Goal: Task Accomplishment & Management: Complete application form

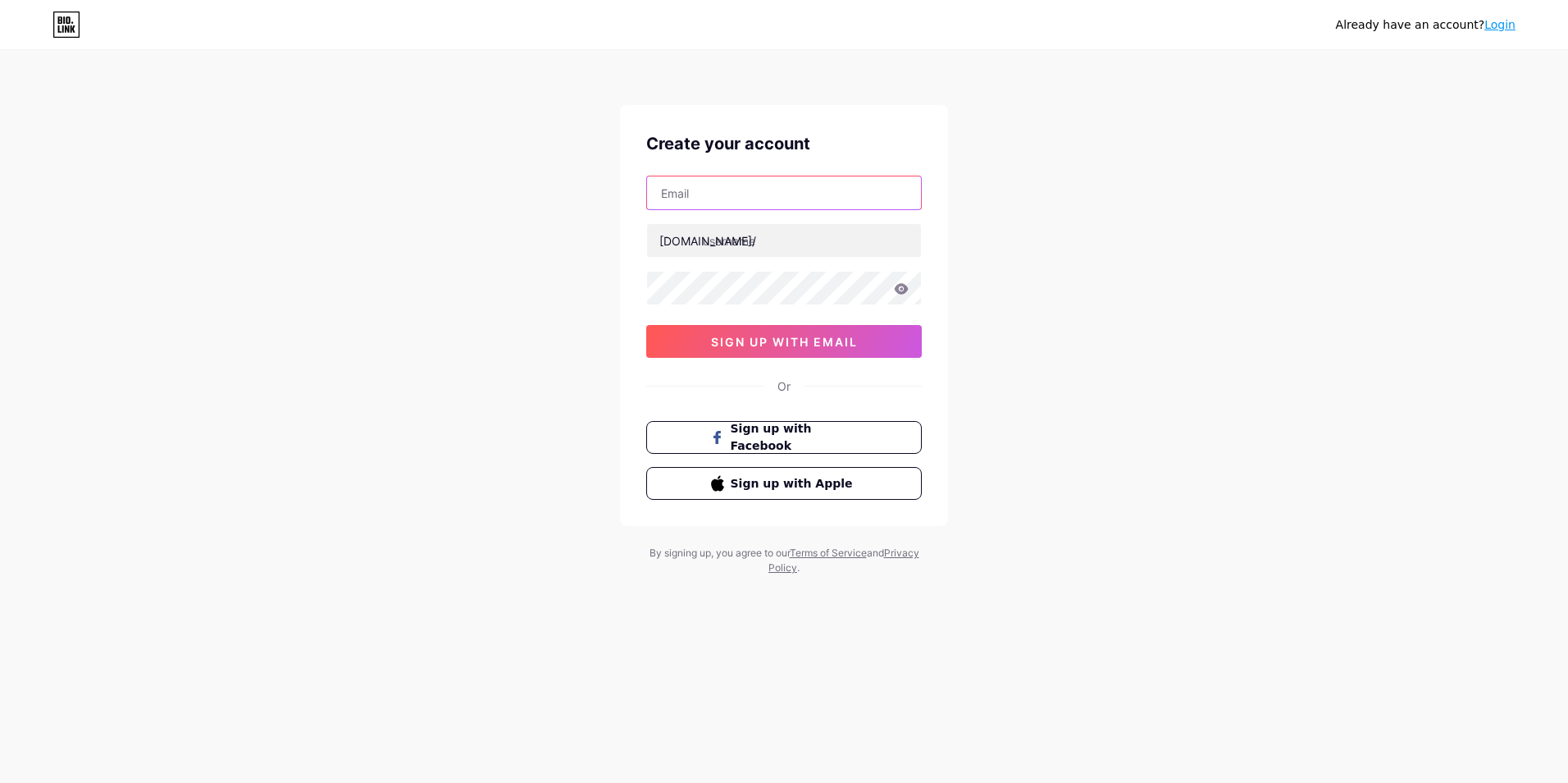
click at [858, 188] on input "text" at bounding box center [784, 192] width 274 height 33
type input "[EMAIL_ADDRESS][DOMAIN_NAME]"
click at [743, 243] on input "text" at bounding box center [784, 240] width 274 height 33
type input "ecopetsas"
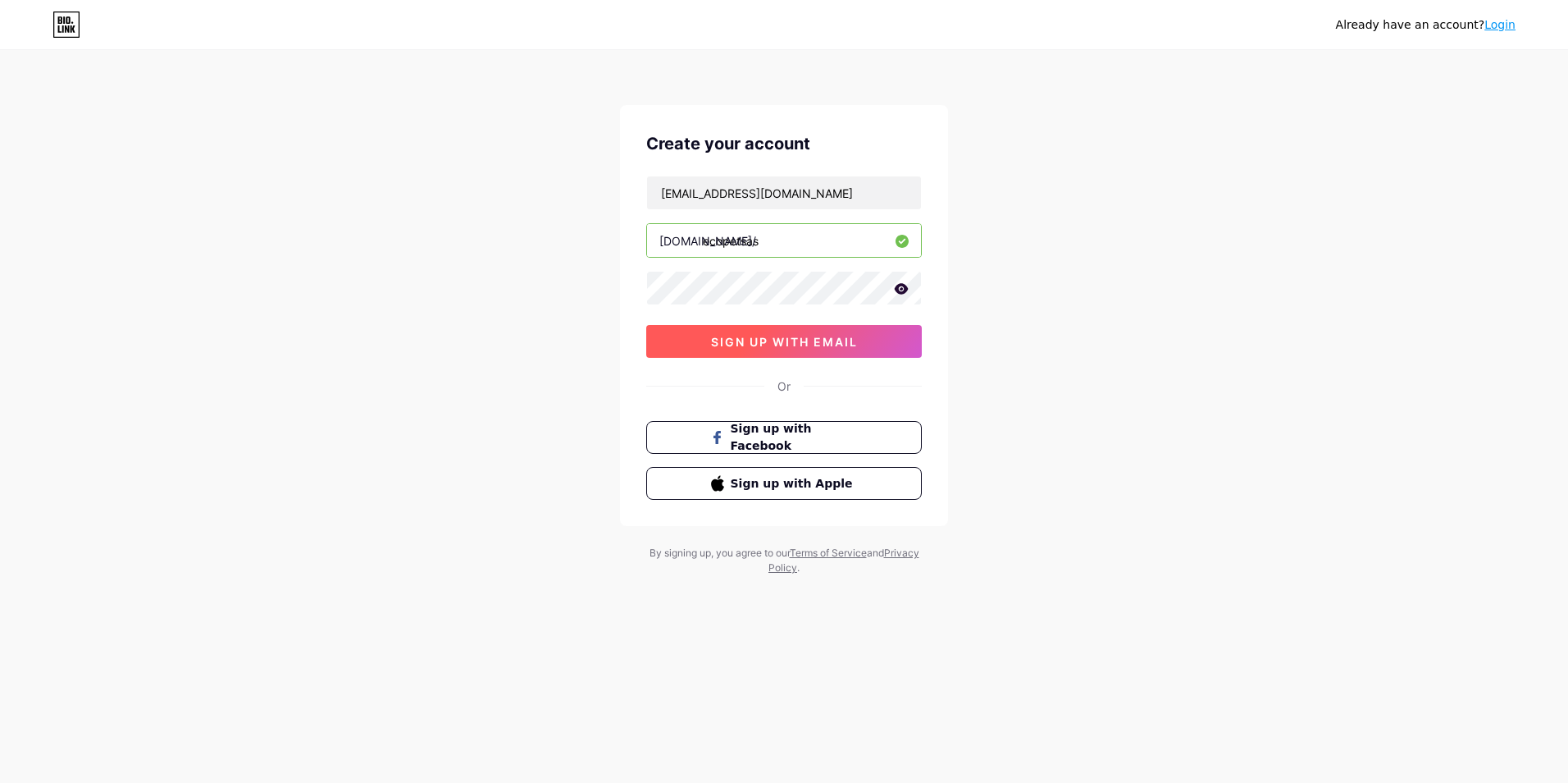
click at [901, 335] on button "sign up with email" at bounding box center [784, 341] width 276 height 33
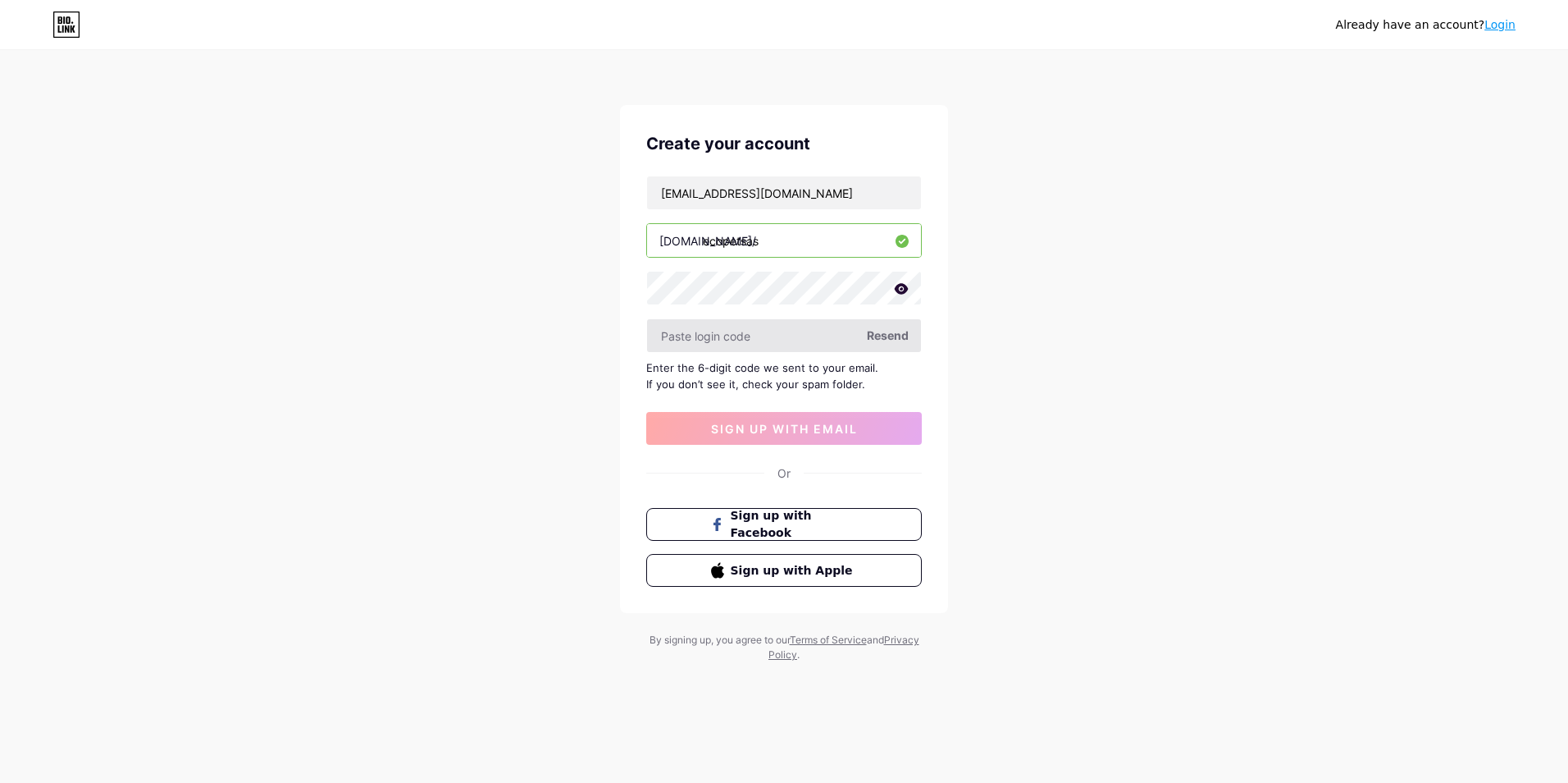
click at [809, 346] on input "text" at bounding box center [784, 335] width 274 height 33
click at [898, 343] on span "Resend" at bounding box center [888, 334] width 41 height 17
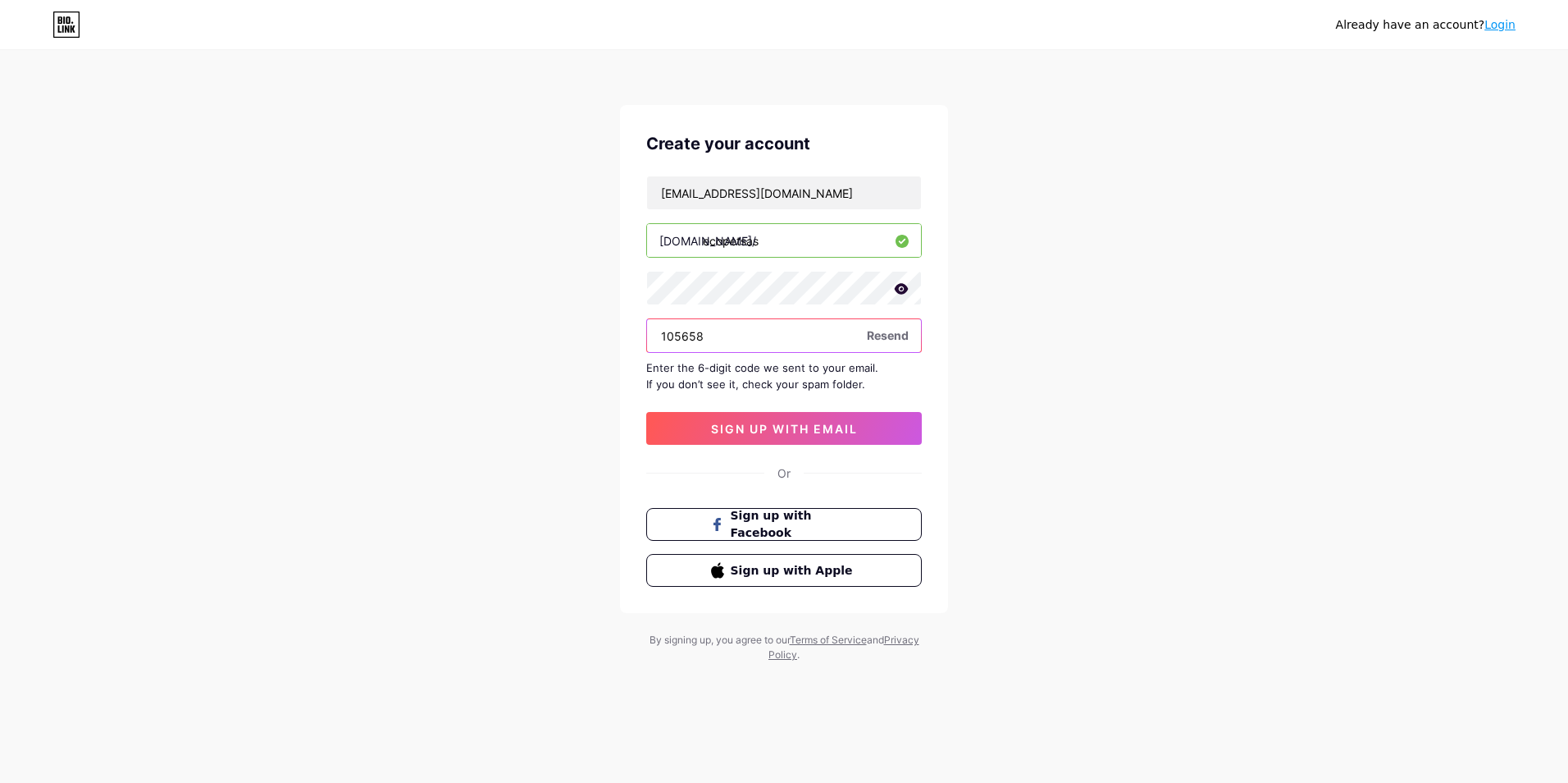
type input "105658"
click at [806, 417] on button "sign up with email" at bounding box center [784, 428] width 276 height 33
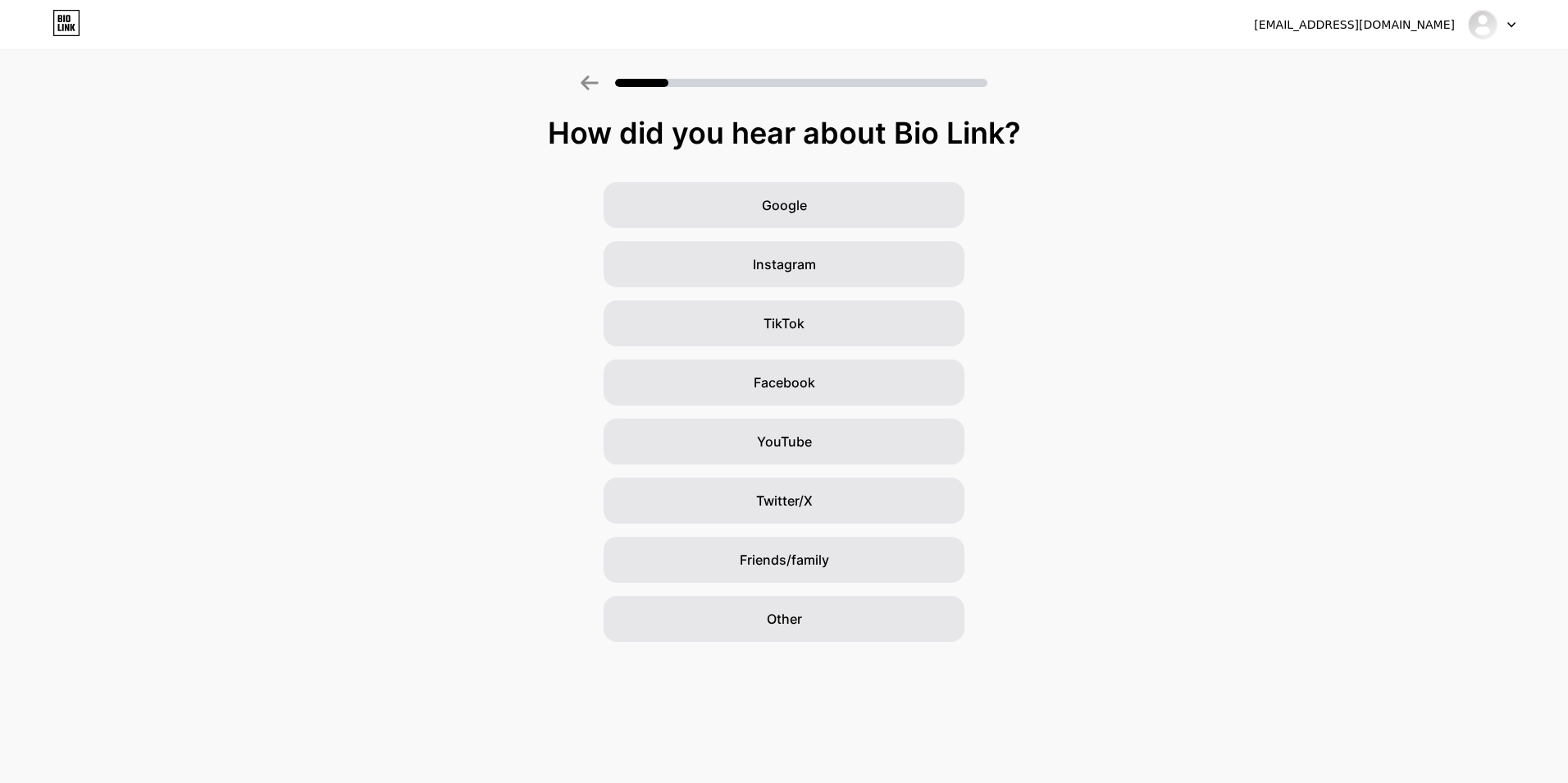
drag, startPoint x: 1568, startPoint y: 1, endPoint x: 1029, endPoint y: 311, distance: 621.8
click at [1128, 348] on div "Google Instagram TikTok Facebook YouTube Twitter/X Friends/family Other" at bounding box center [784, 412] width 1568 height 460
click at [883, 259] on div "Instagram" at bounding box center [784, 264] width 361 height 46
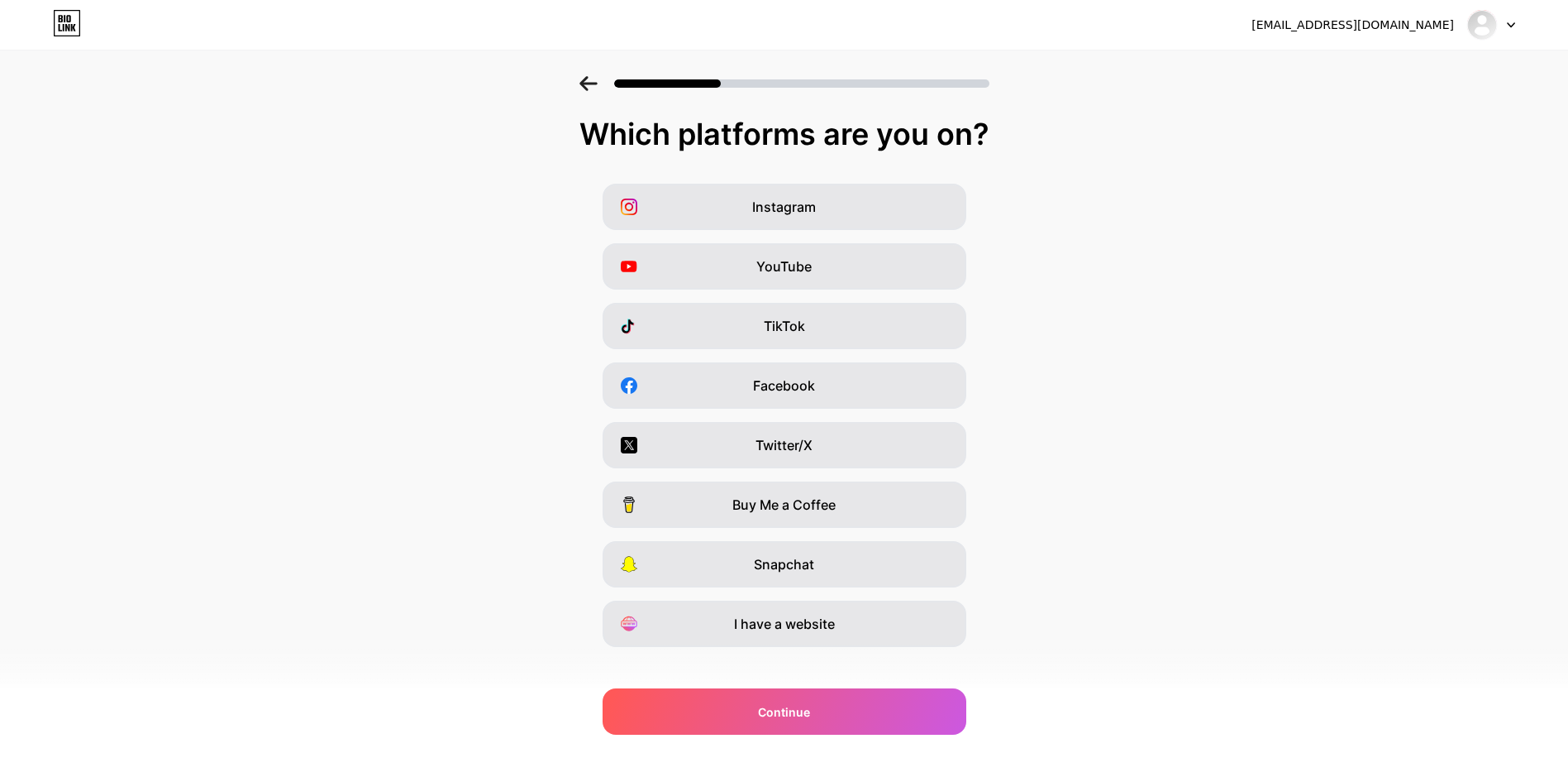
click at [608, 86] on div at bounding box center [784, 83] width 410 height 15
click at [591, 86] on icon at bounding box center [587, 83] width 17 height 15
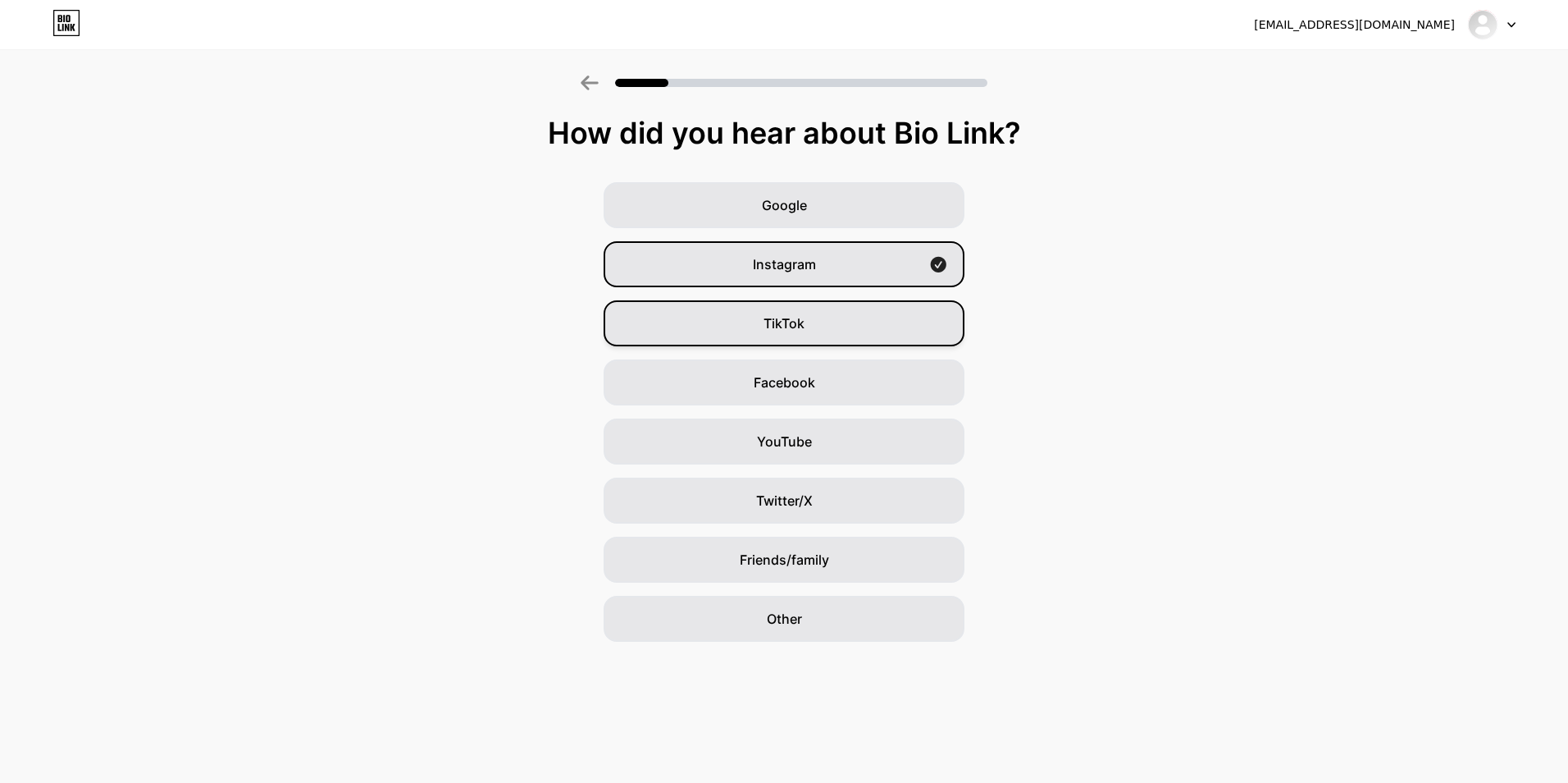
click at [857, 336] on div "TikTok" at bounding box center [784, 323] width 361 height 46
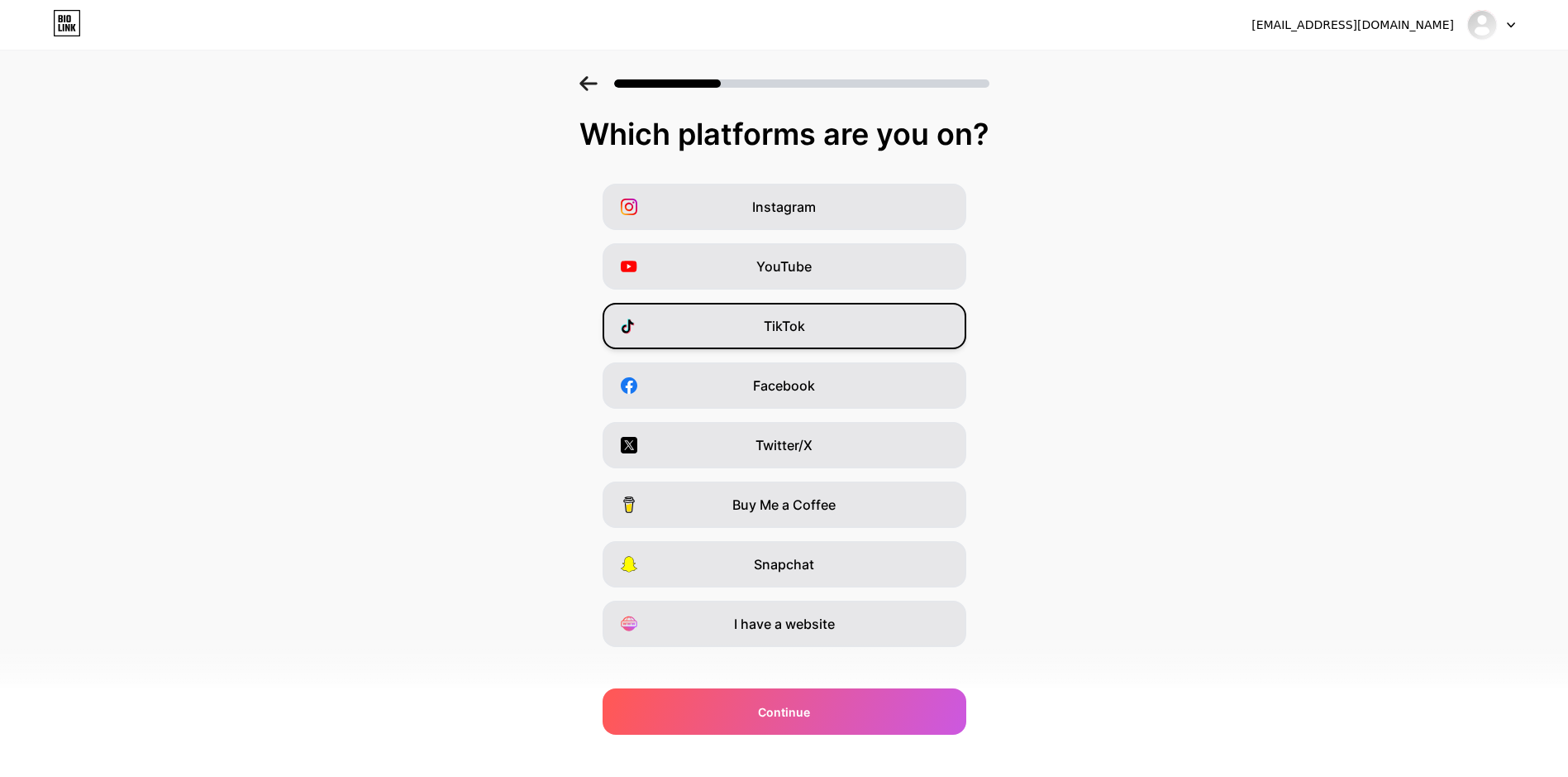
click at [875, 313] on div "TikTok" at bounding box center [784, 326] width 363 height 47
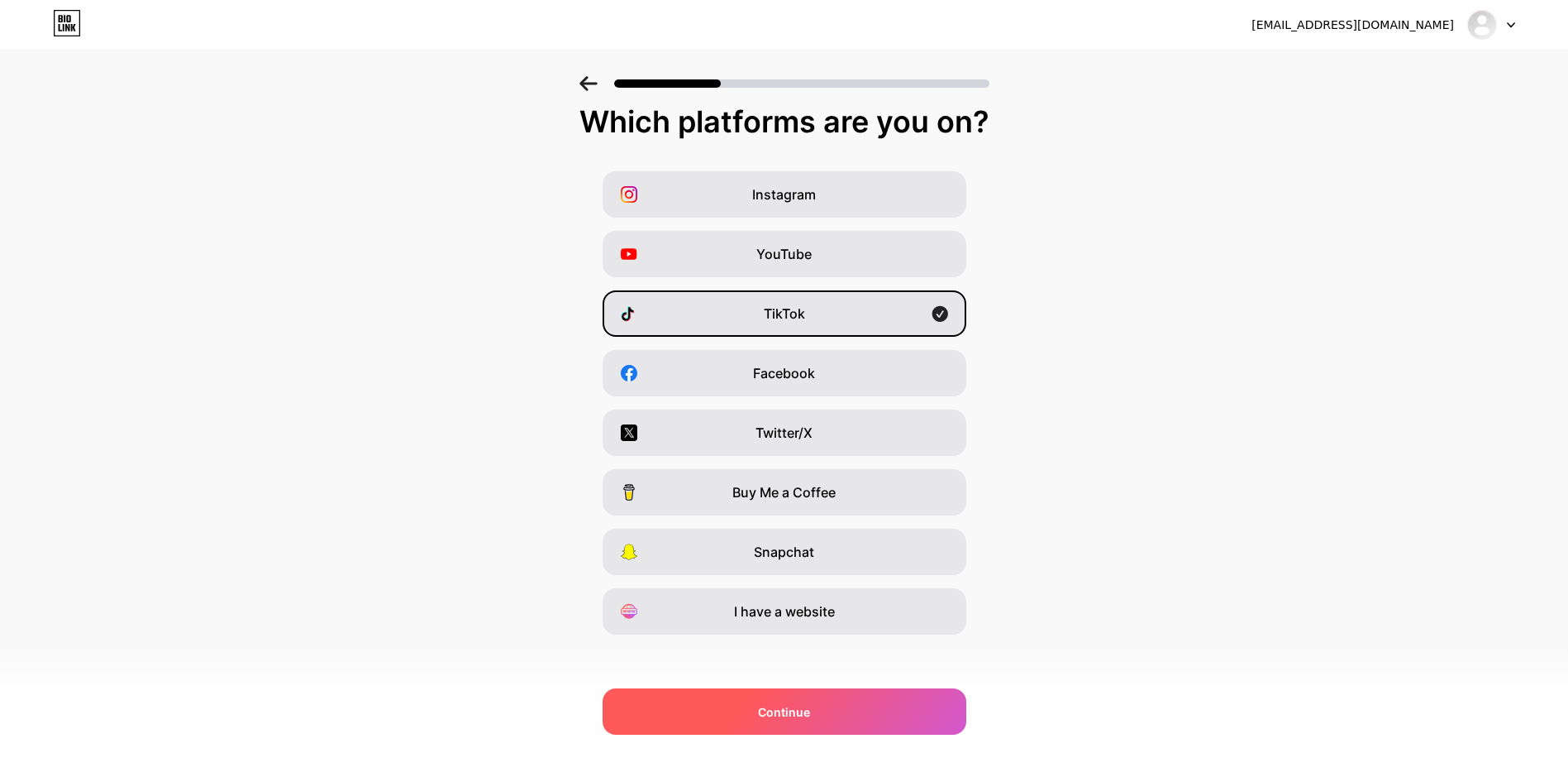
scroll to position [19, 0]
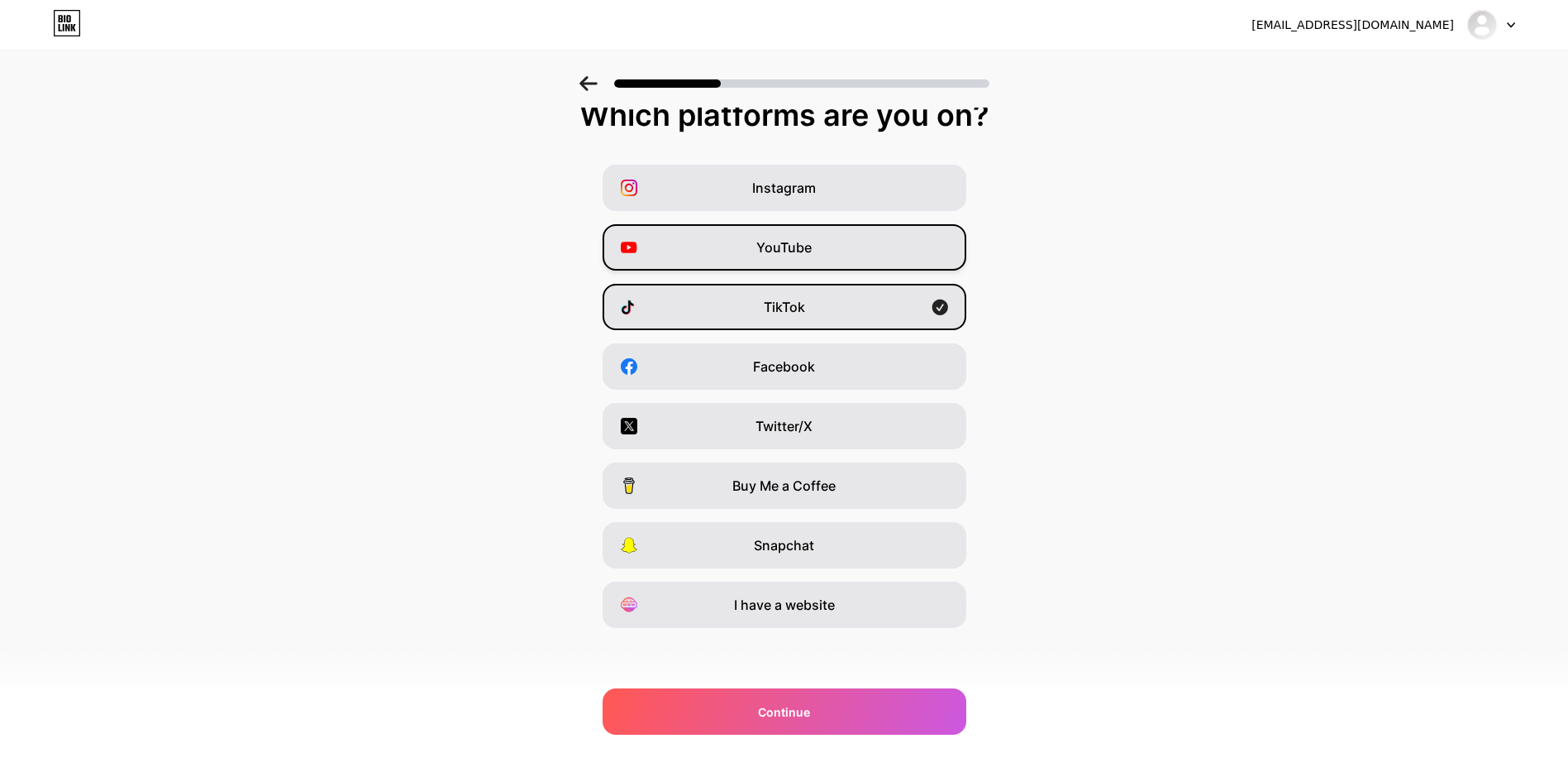
drag, startPoint x: 860, startPoint y: 239, endPoint x: 847, endPoint y: 187, distance: 53.6
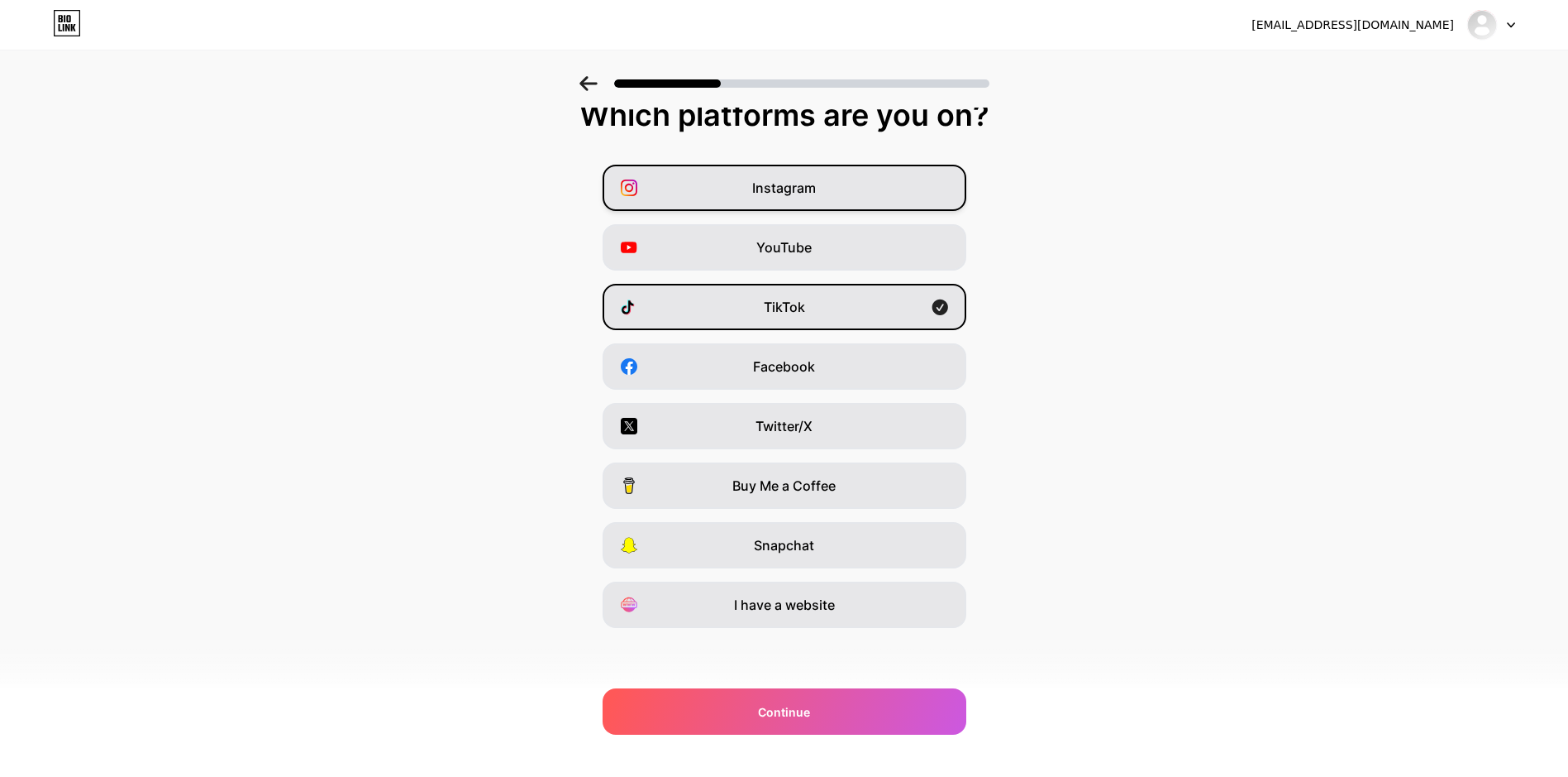
click at [856, 233] on div "YouTube" at bounding box center [784, 247] width 363 height 47
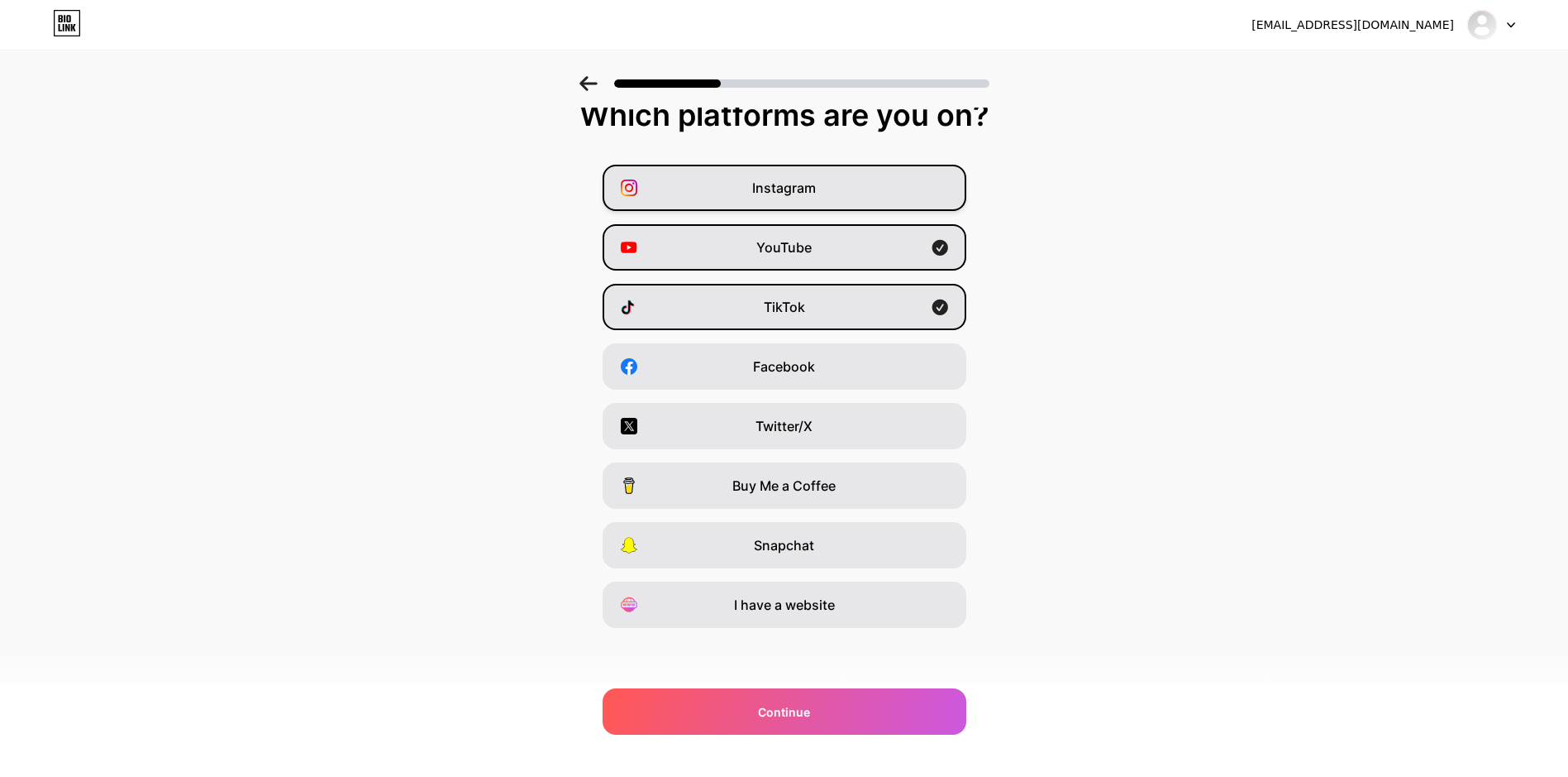
click at [847, 186] on div "Instagram" at bounding box center [784, 188] width 363 height 47
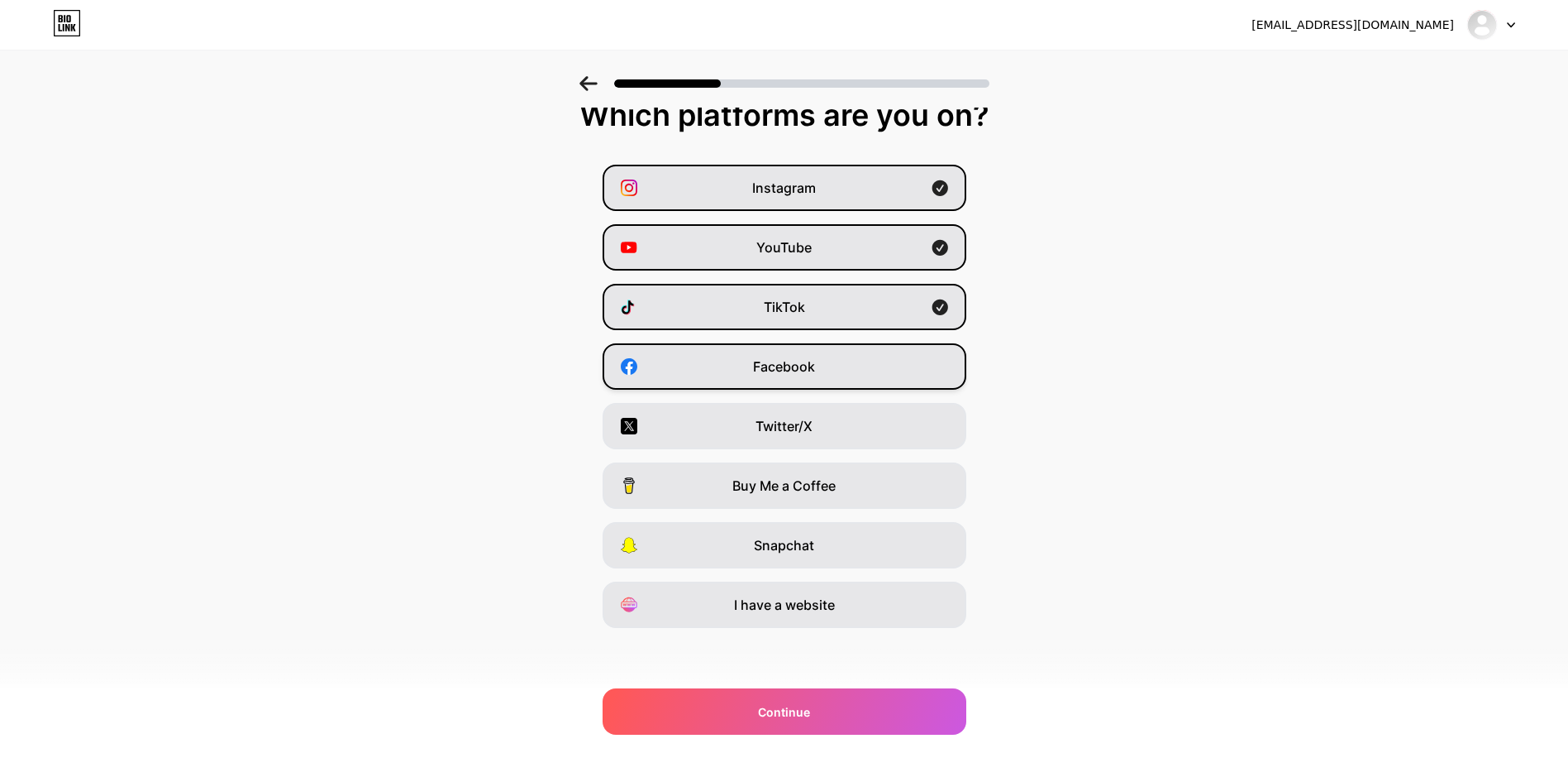
click at [894, 363] on div "Facebook" at bounding box center [784, 366] width 363 height 47
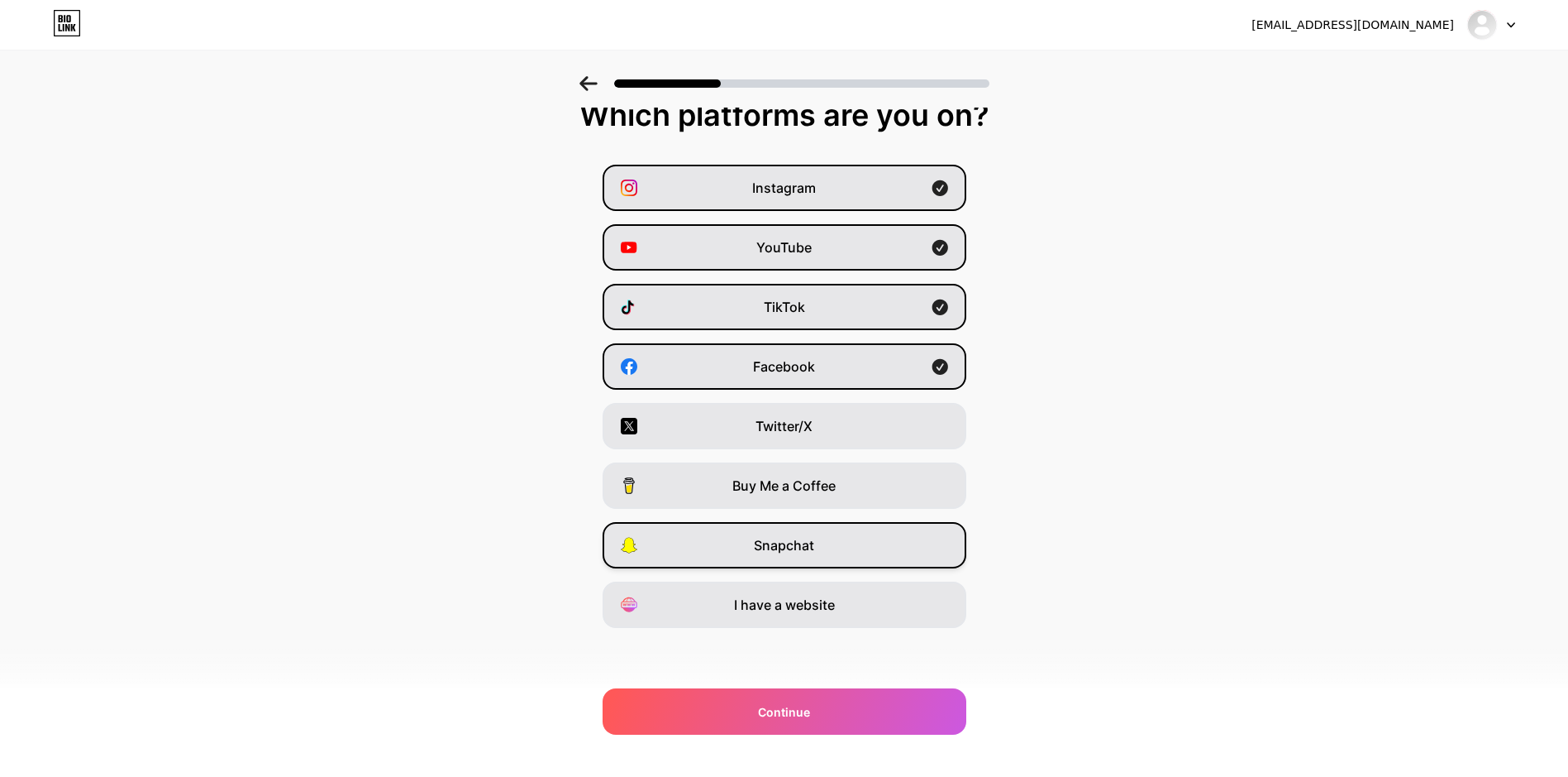
click at [860, 565] on div "Snapchat" at bounding box center [784, 544] width 363 height 47
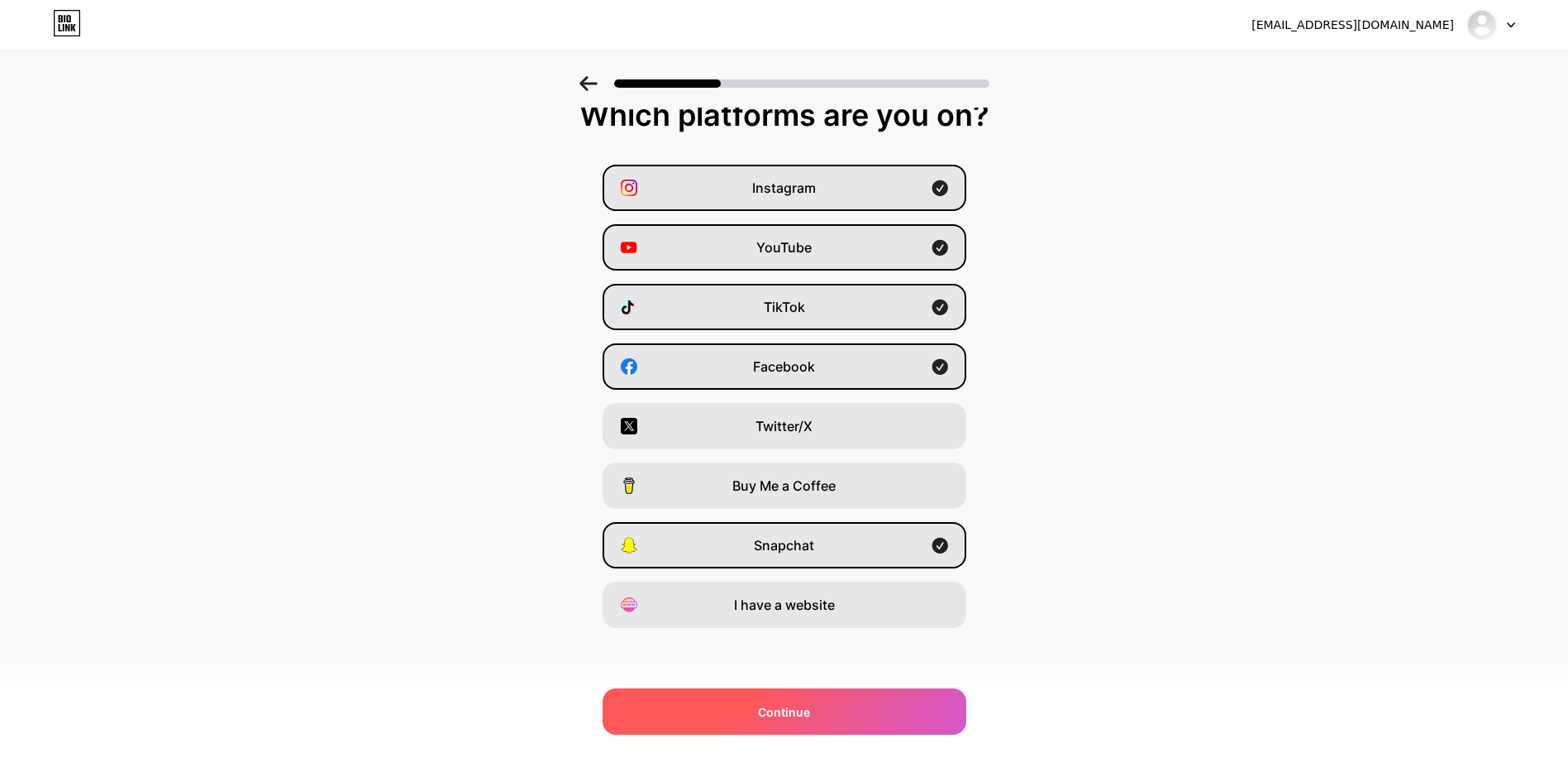
click at [861, 707] on div "Continue" at bounding box center [784, 711] width 363 height 47
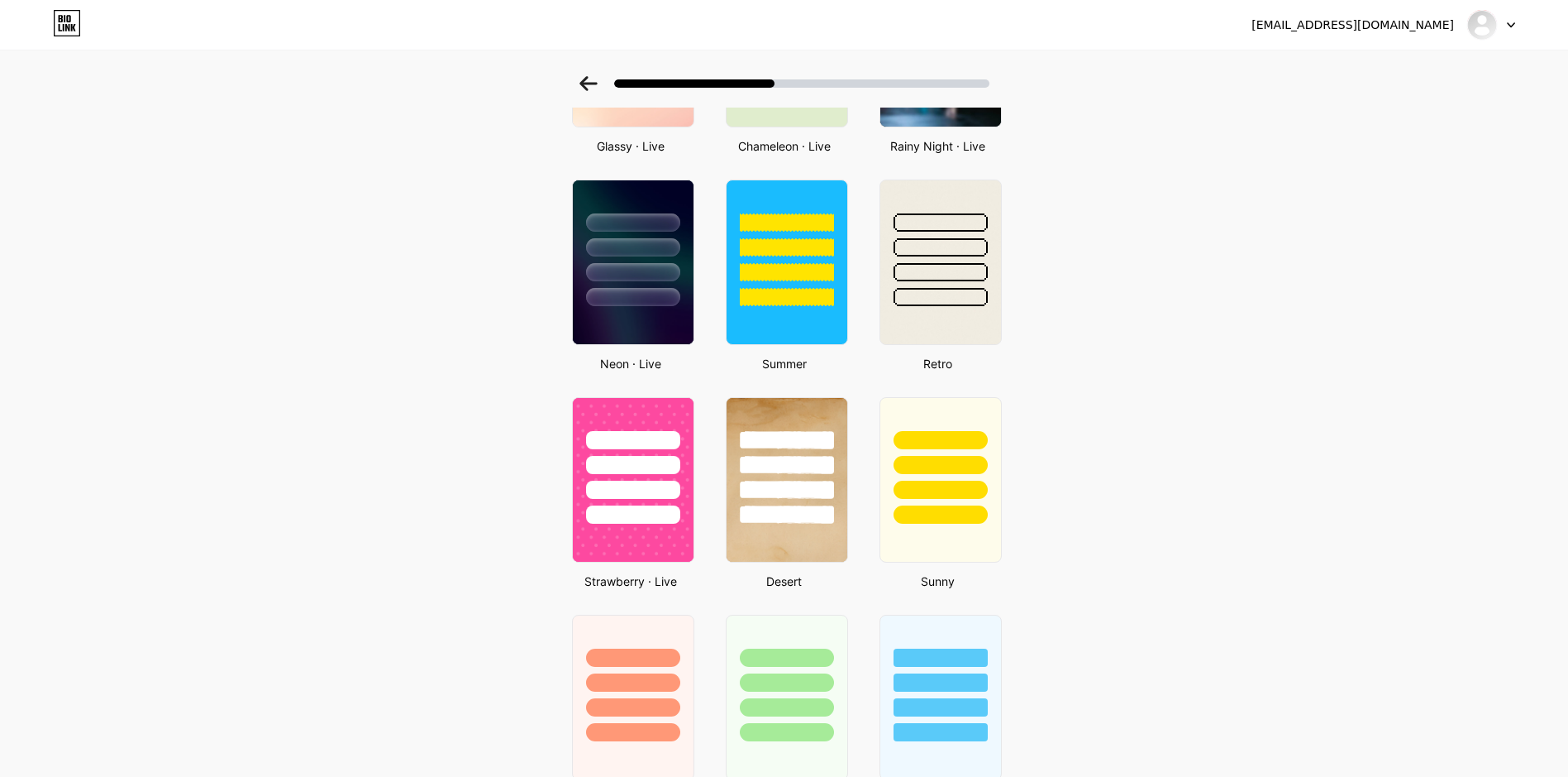
scroll to position [993, 0]
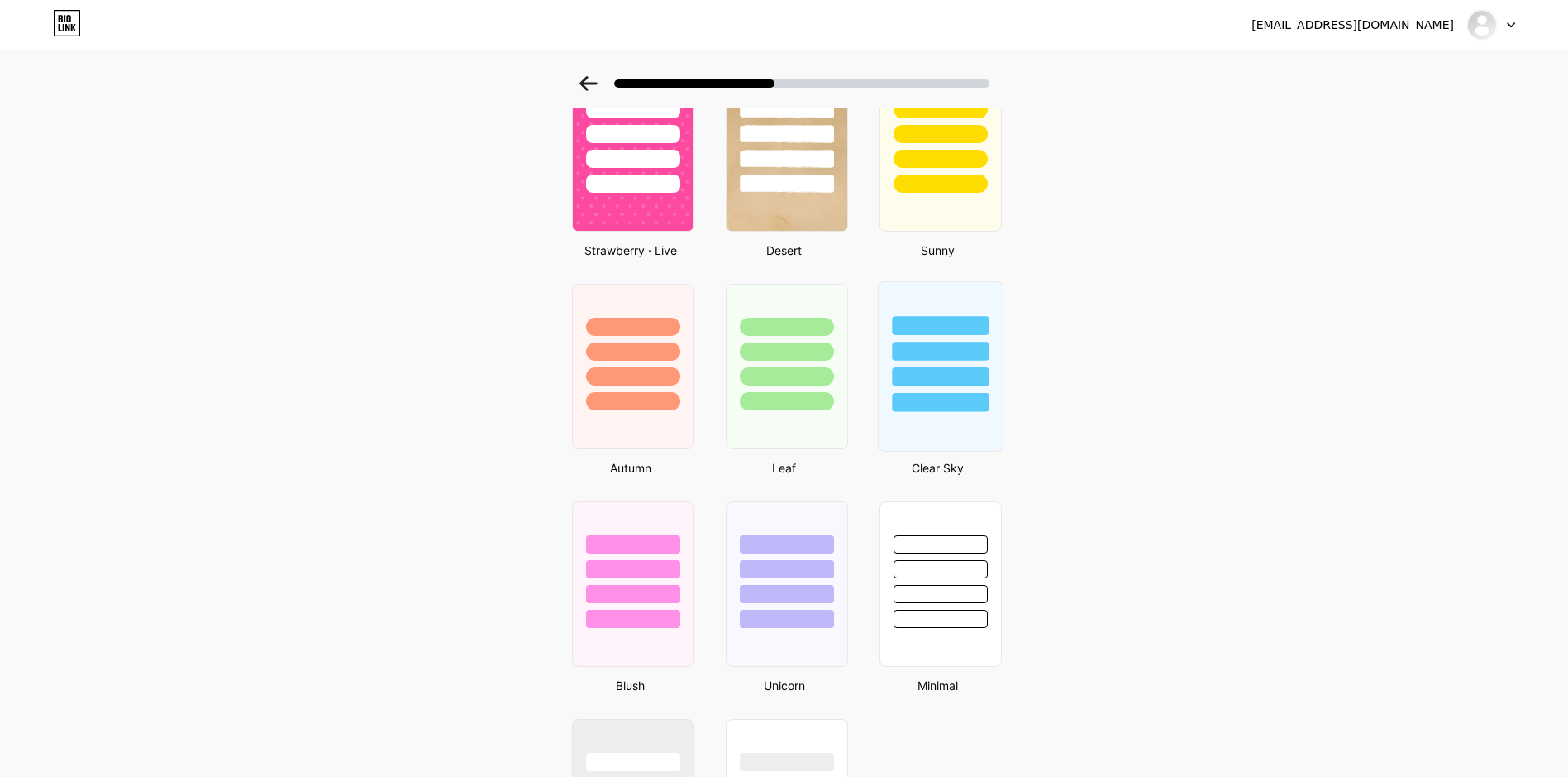
click at [936, 404] on div at bounding box center [939, 401] width 96 height 19
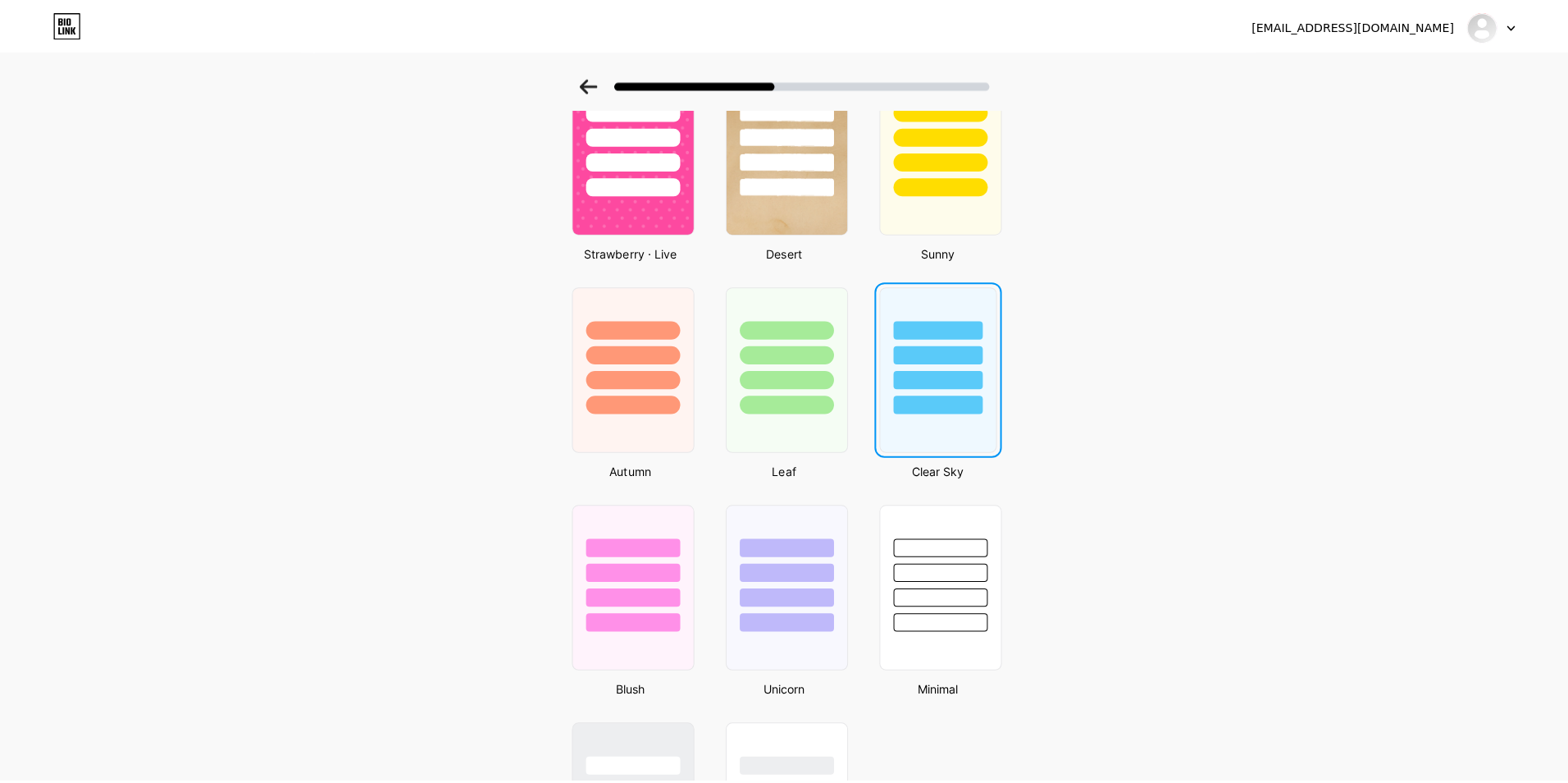
scroll to position [0, 0]
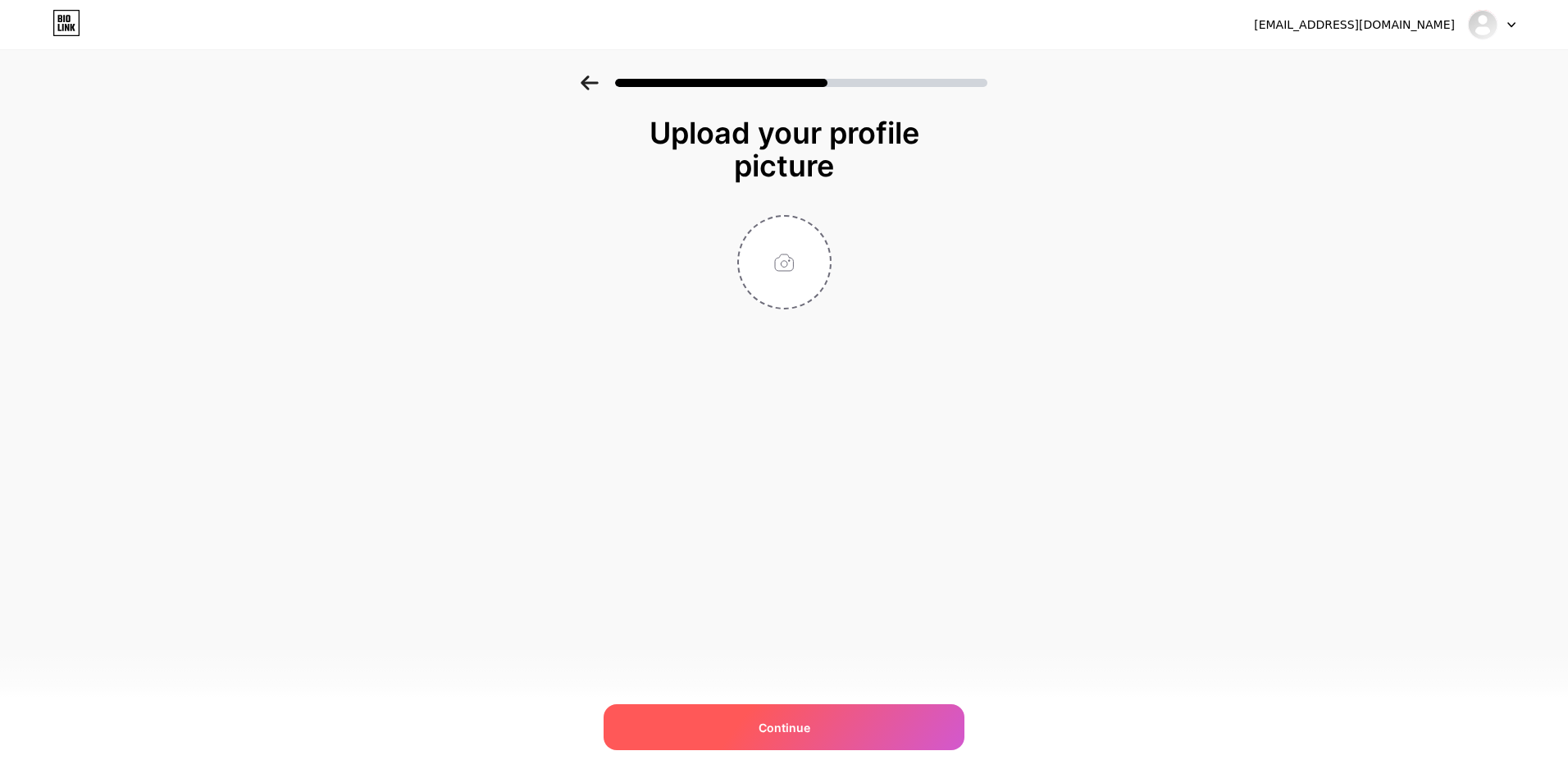
click at [932, 736] on div "Continue" at bounding box center [784, 727] width 361 height 46
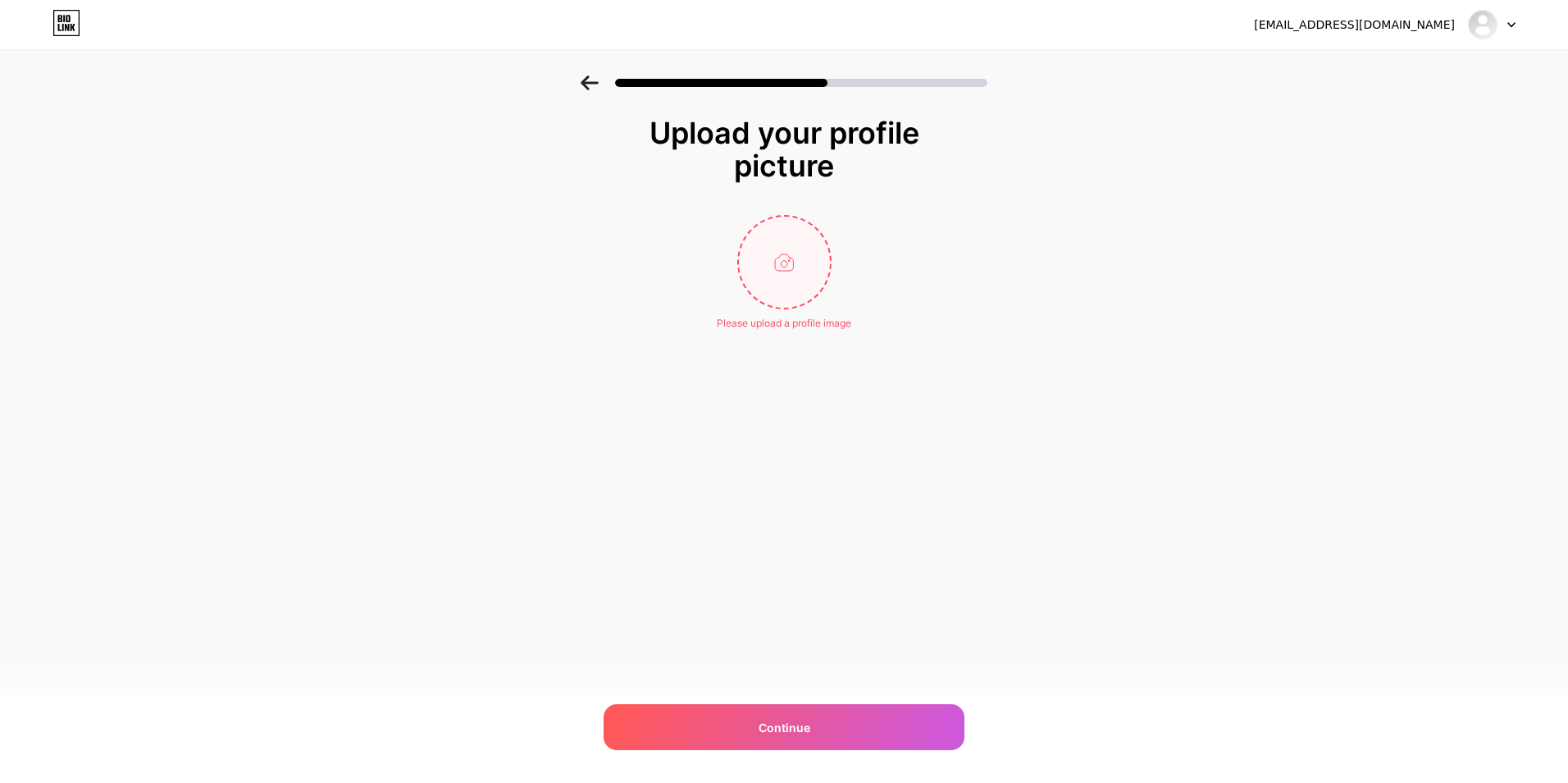
click at [802, 243] on input "file" at bounding box center [784, 262] width 91 height 91
type input "C:\fakepath\Dravin in my car.jpg"
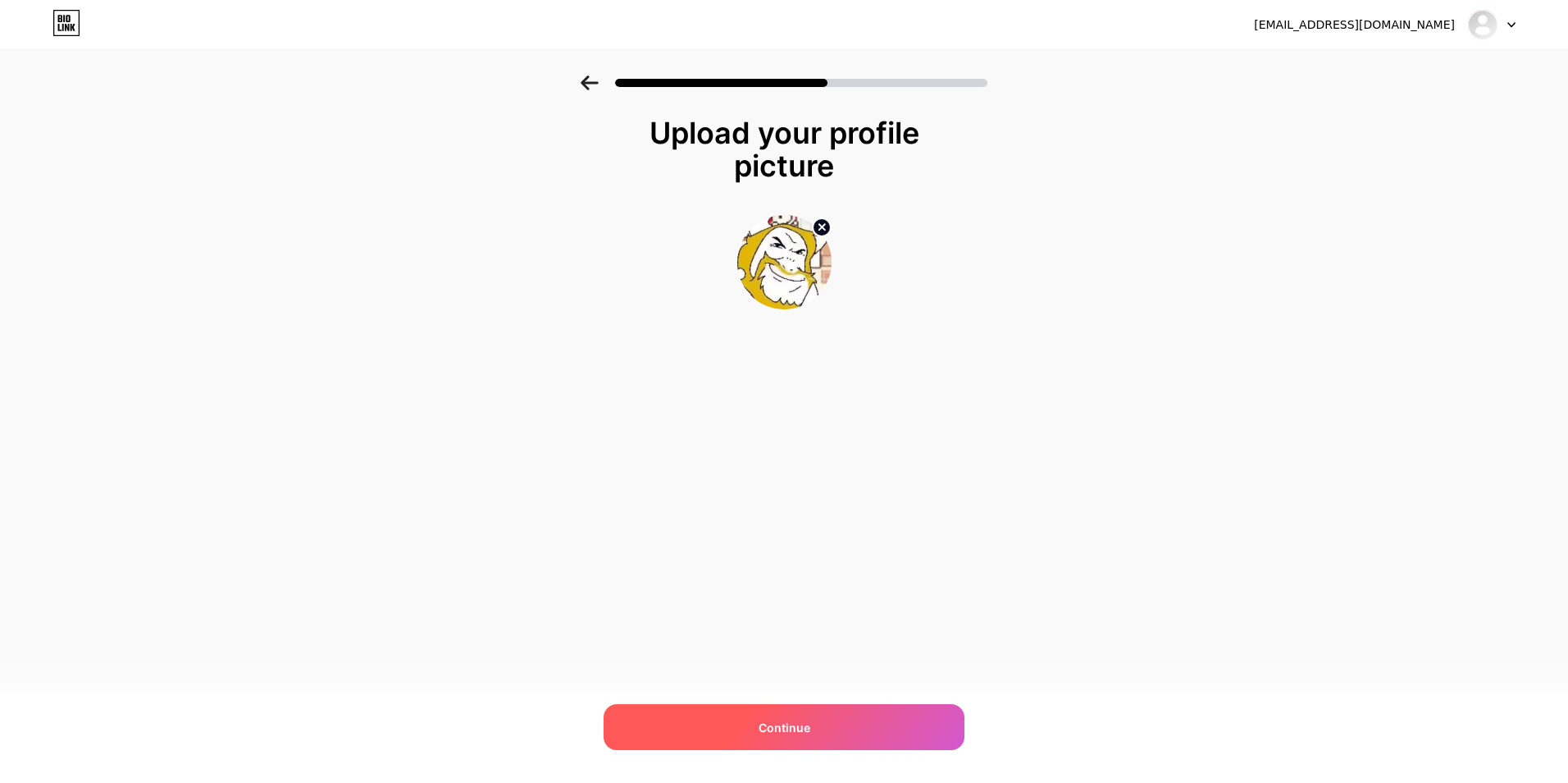
click at [835, 734] on div "Continue" at bounding box center [784, 727] width 361 height 46
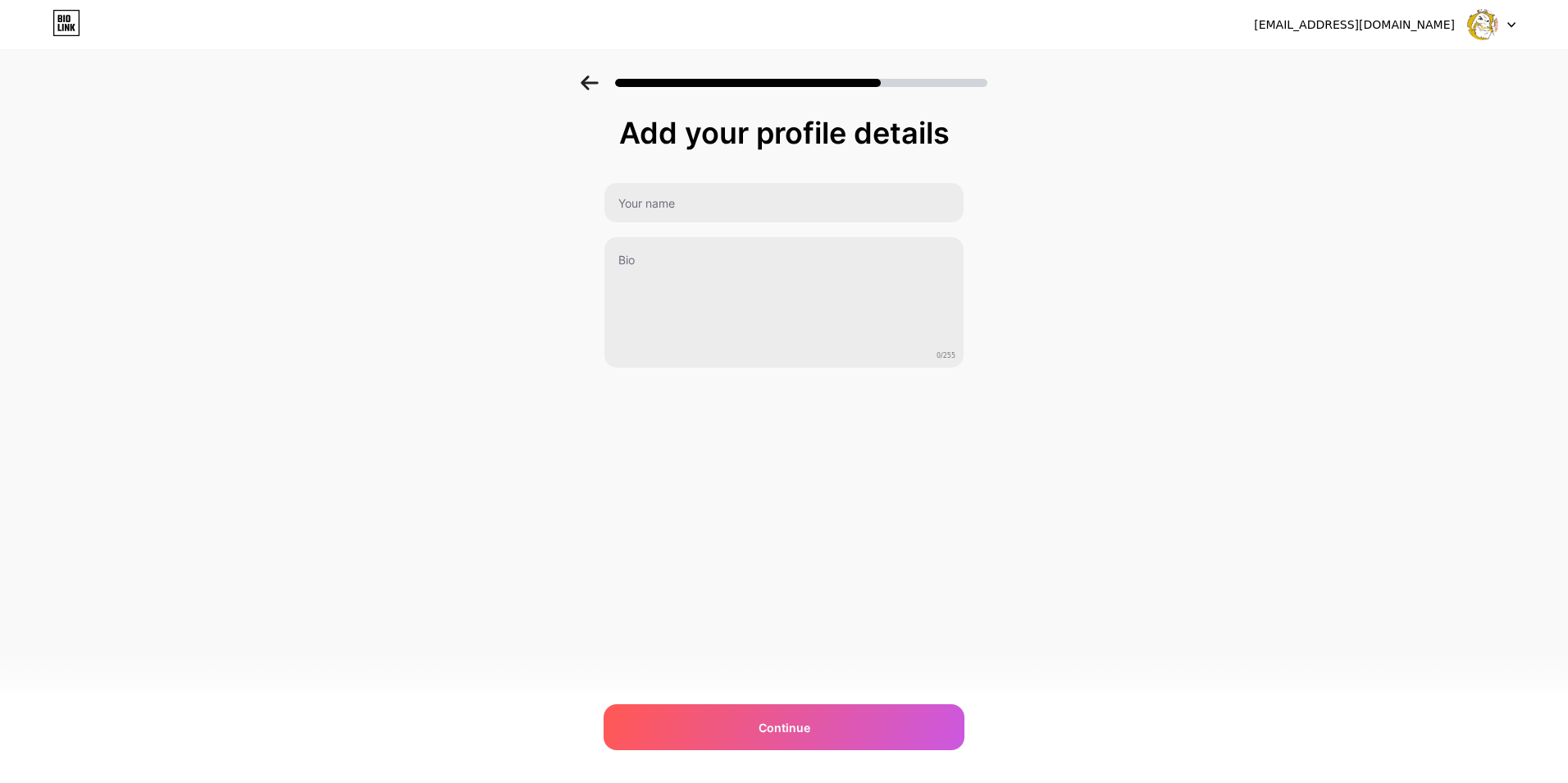
click at [1450, 40] on div "[EMAIL_ADDRESS][DOMAIN_NAME] Logout" at bounding box center [784, 25] width 1568 height 49
click at [1480, 27] on img at bounding box center [1483, 25] width 32 height 32
click at [1504, 27] on div at bounding box center [1492, 25] width 47 height 30
click at [1470, 148] on div "Add your profile details 0/255 Continue Error" at bounding box center [784, 263] width 1568 height 375
